Goal: Task Accomplishment & Management: Use online tool/utility

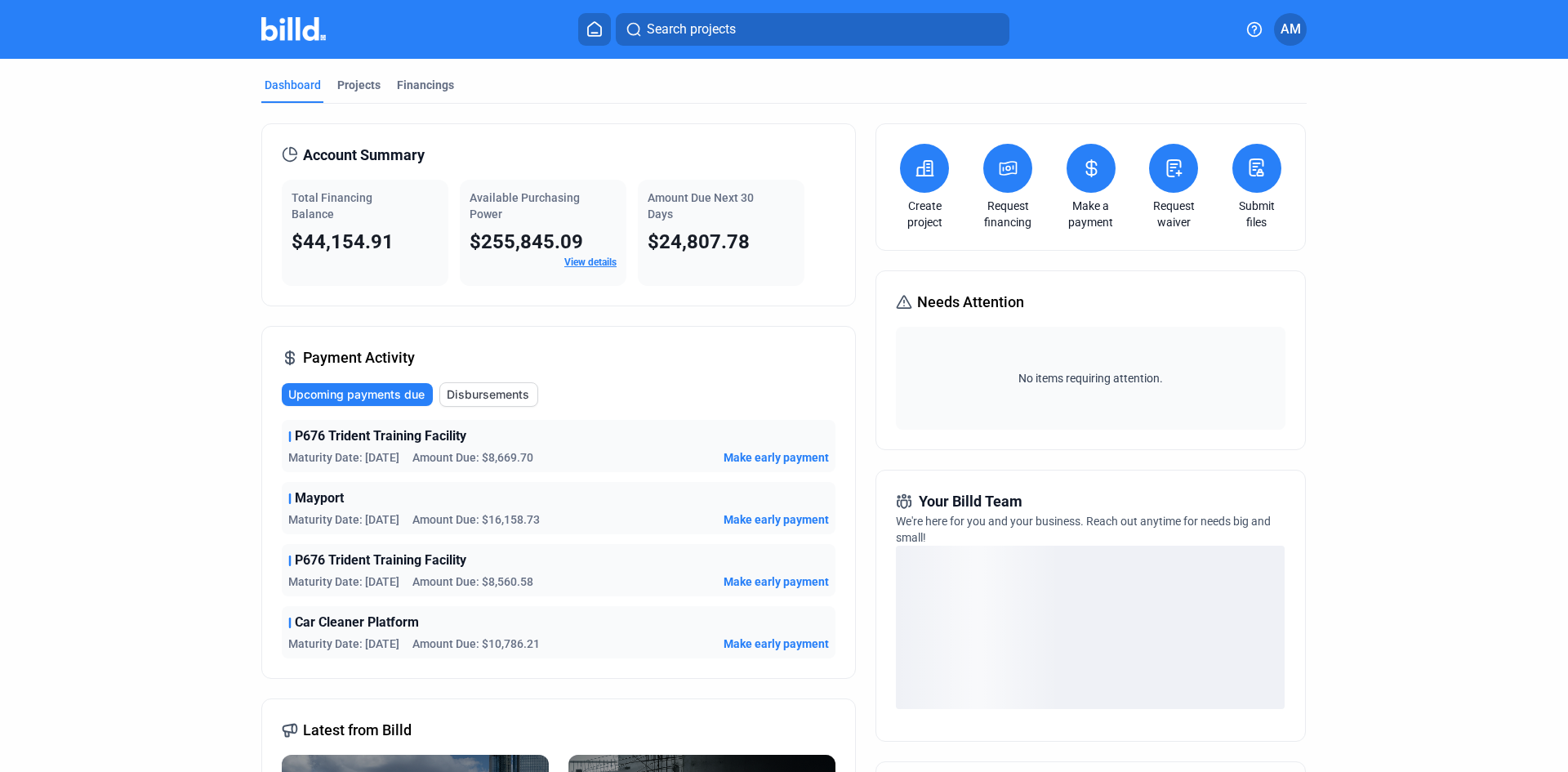
click at [1091, 177] on icon at bounding box center [1092, 168] width 21 height 20
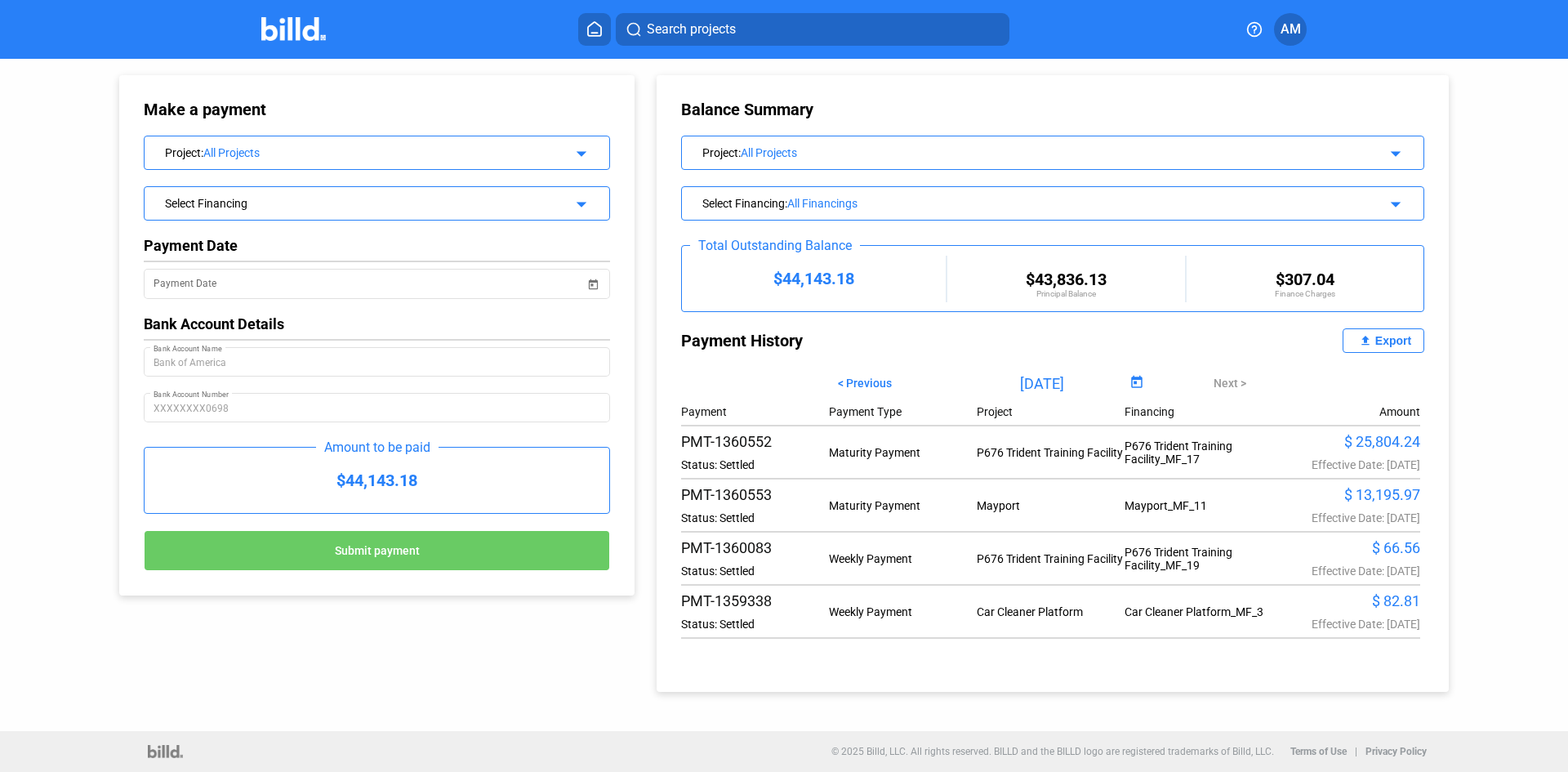
click at [1129, 378] on span "Open calendar" at bounding box center [1137, 383] width 39 height 39
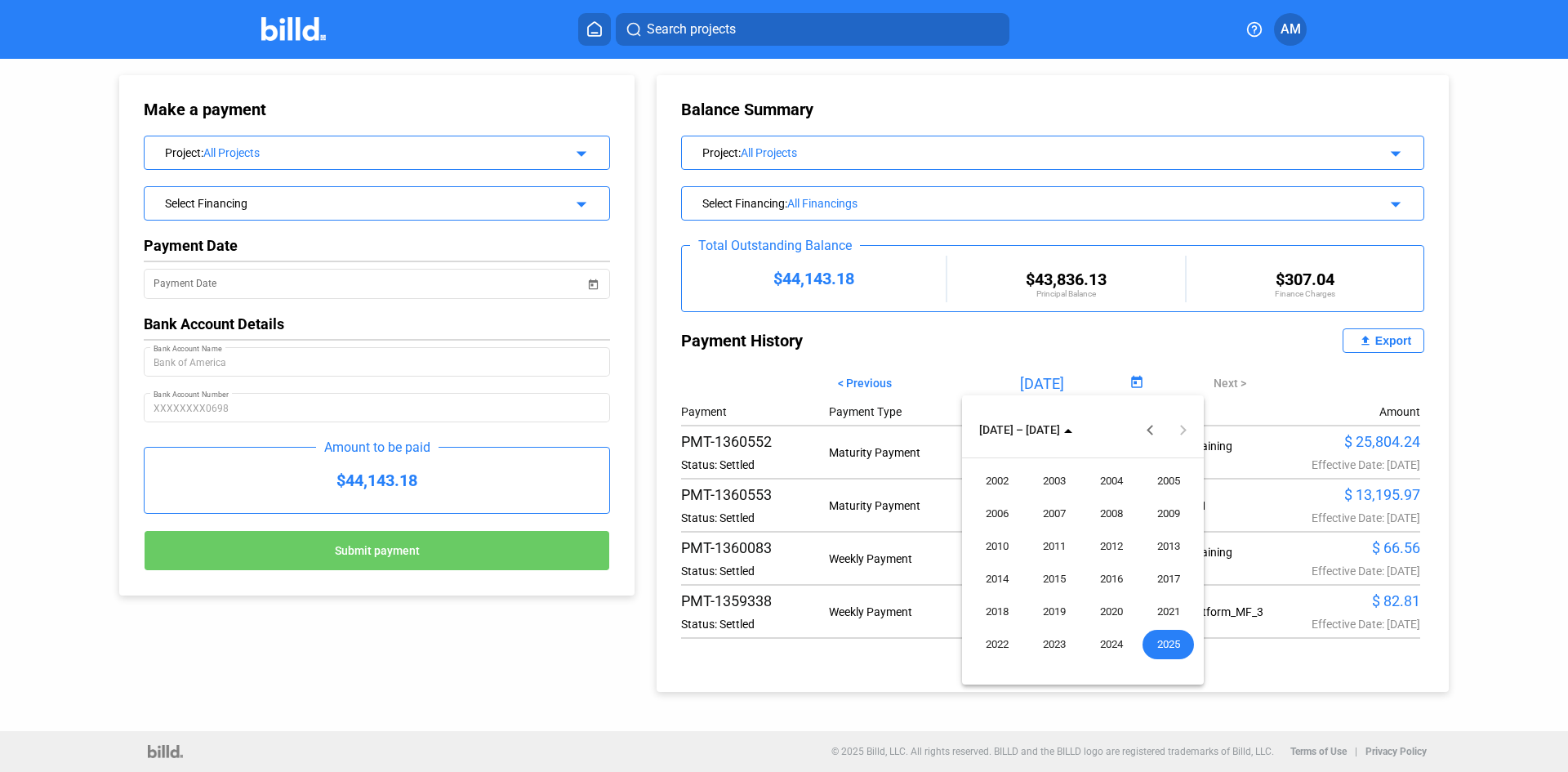
click at [1162, 646] on span "2025" at bounding box center [1168, 644] width 51 height 29
click at [1005, 577] on span "SEP" at bounding box center [997, 579] width 51 height 29
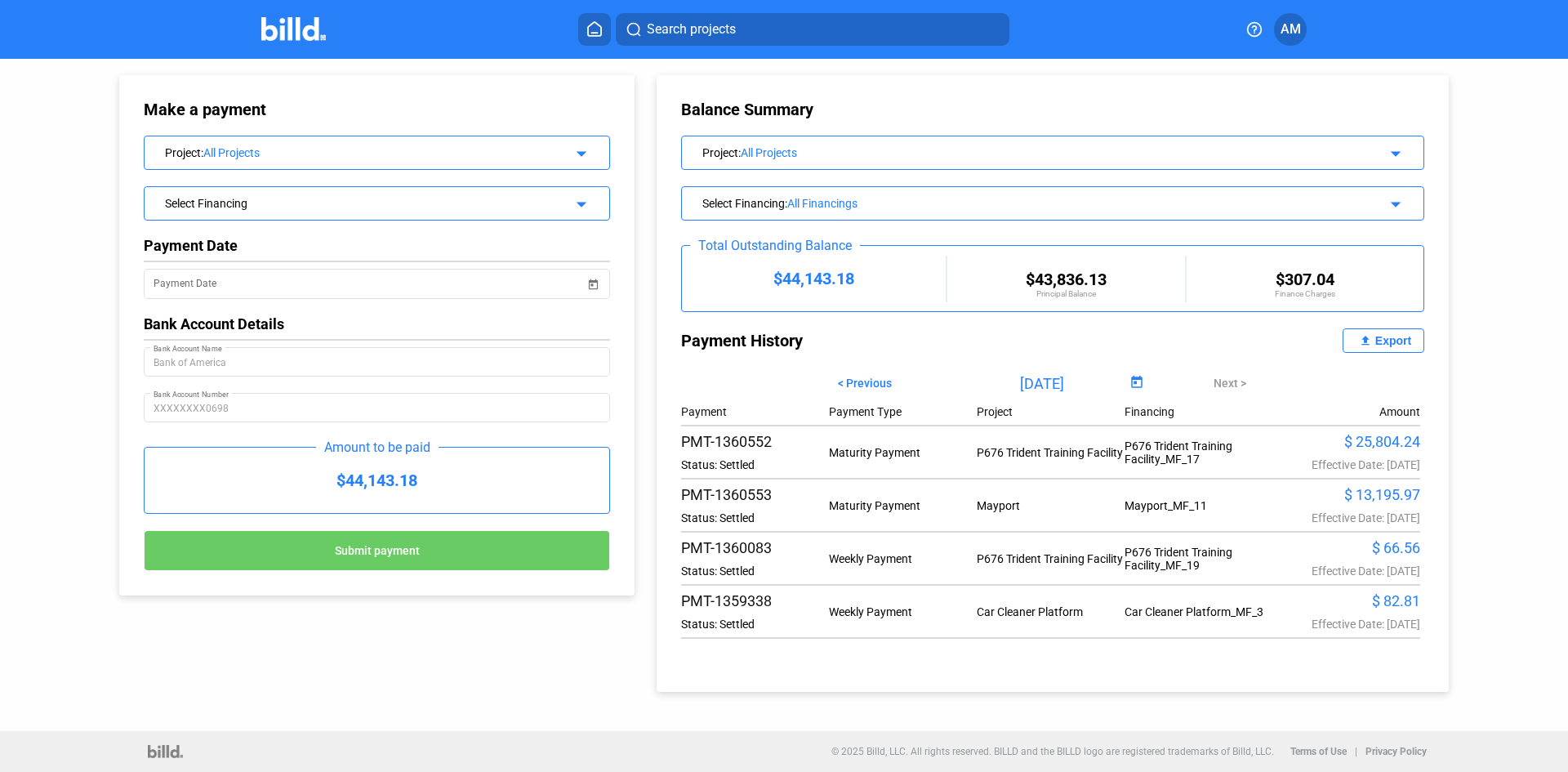
type input "[DATE]"
click at [1368, 344] on mat-icon "file_upload" at bounding box center [1365, 340] width 20 height 20
